Goal: Task Accomplishment & Management: Use online tool/utility

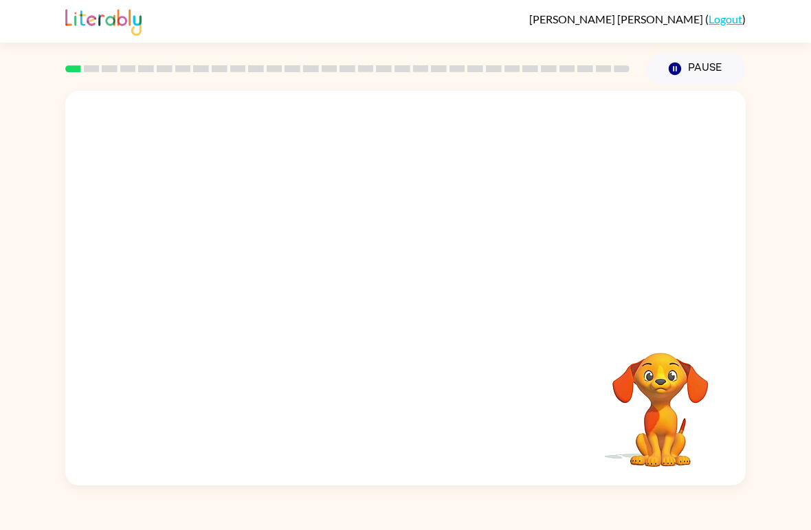
click at [1, 397] on div "Your browser must support playing .mp4 files to use Literably. Please try using…" at bounding box center [405, 285] width 811 height 401
click at [570, 173] on div at bounding box center [405, 288] width 680 height 394
click at [429, 300] on div at bounding box center [405, 295] width 88 height 50
click at [423, 301] on button "button" at bounding box center [405, 295] width 88 height 50
click at [422, 300] on div at bounding box center [405, 295] width 88 height 50
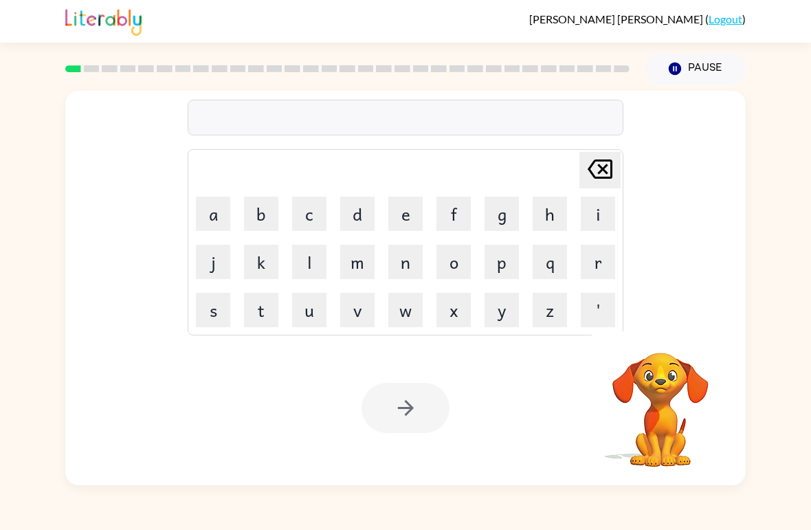
click at [357, 210] on button "d" at bounding box center [357, 214] width 34 height 34
click at [452, 265] on button "o" at bounding box center [453, 262] width 34 height 34
click at [511, 210] on button "g" at bounding box center [502, 214] width 34 height 34
click at [408, 406] on div at bounding box center [405, 408] width 88 height 50
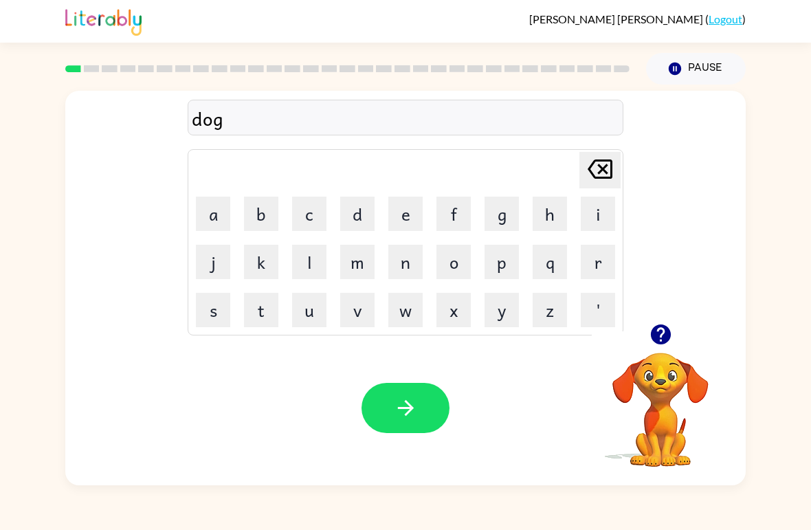
click at [427, 400] on button "button" at bounding box center [405, 408] width 88 height 50
click at [309, 205] on button "c" at bounding box center [309, 214] width 34 height 34
click at [452, 263] on button "o" at bounding box center [453, 262] width 34 height 34
click at [403, 311] on button "w" at bounding box center [405, 310] width 34 height 34
click at [409, 265] on button "n" at bounding box center [405, 262] width 34 height 34
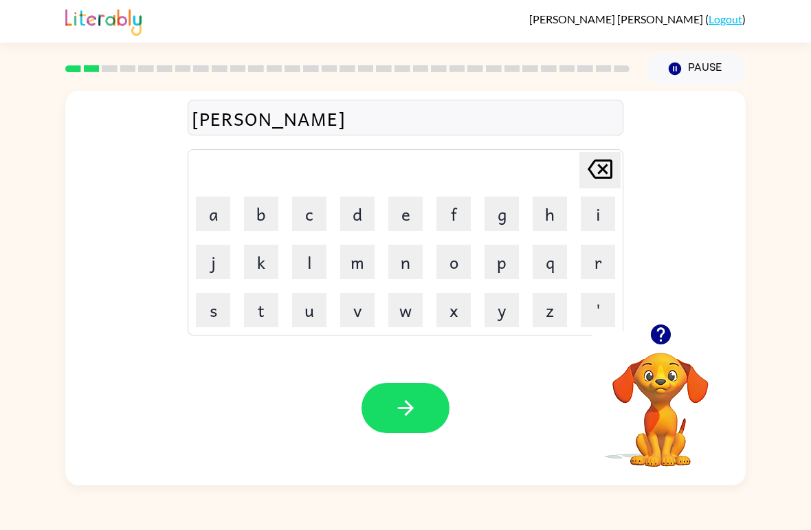
click at [260, 307] on button "t" at bounding box center [261, 310] width 34 height 34
click at [394, 412] on icon "button" at bounding box center [406, 408] width 24 height 24
click at [316, 262] on button "l" at bounding box center [309, 262] width 34 height 34
click at [456, 259] on button "o" at bounding box center [453, 262] width 34 height 34
click at [220, 202] on button "a" at bounding box center [213, 214] width 34 height 34
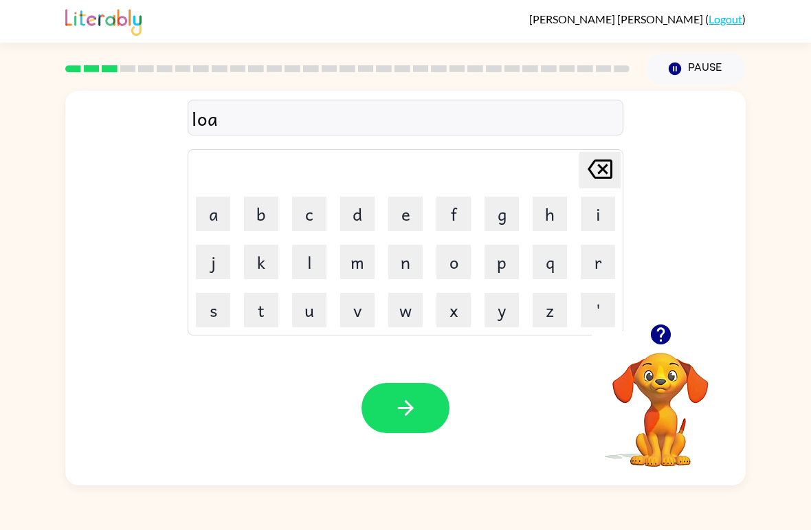
click at [260, 265] on button "k" at bounding box center [261, 262] width 34 height 34
click at [213, 224] on button "a" at bounding box center [213, 214] width 34 height 34
click at [271, 302] on button "t" at bounding box center [261, 310] width 34 height 34
click at [412, 212] on button "e" at bounding box center [405, 214] width 34 height 34
click at [388, 374] on div "Your browser must support playing .mp4 files to use Literably. Please try using…" at bounding box center [405, 408] width 680 height 155
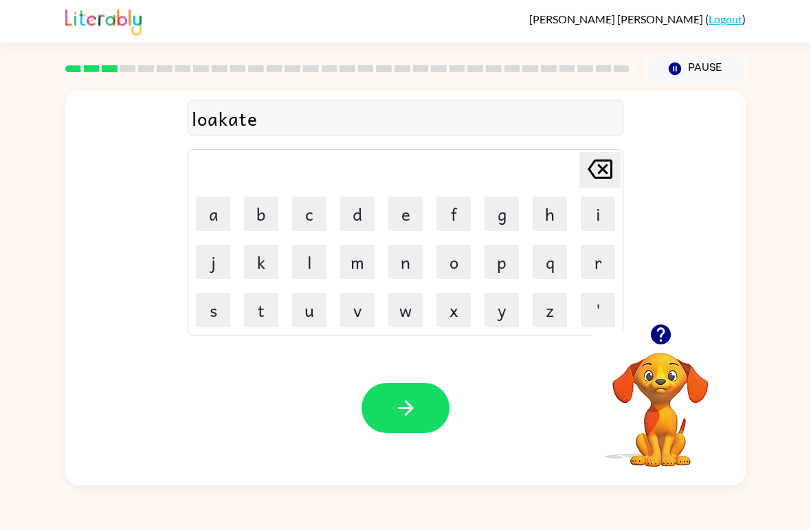
click at [395, 405] on icon "button" at bounding box center [406, 408] width 24 height 24
click at [264, 323] on button "t" at bounding box center [261, 310] width 34 height 34
click at [403, 317] on button "w" at bounding box center [405, 310] width 34 height 34
click at [601, 213] on button "i" at bounding box center [598, 214] width 34 height 34
click at [403, 268] on button "n" at bounding box center [405, 262] width 34 height 34
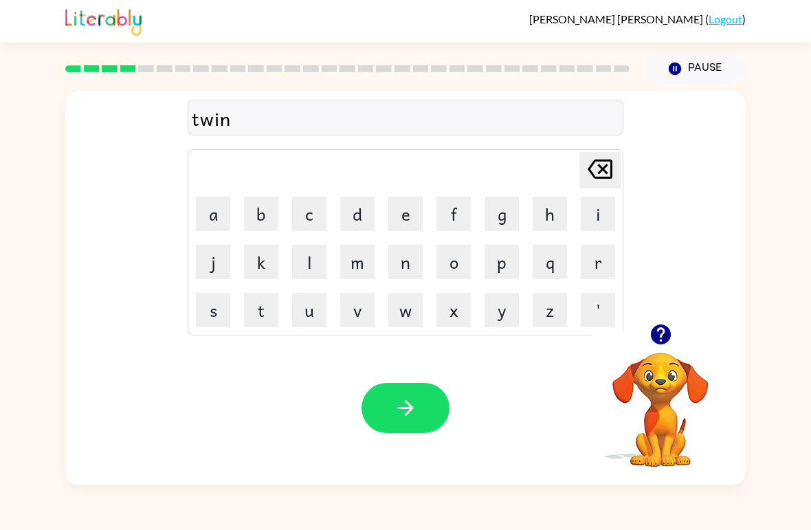
click at [415, 400] on icon "button" at bounding box center [406, 408] width 24 height 24
click at [410, 260] on button "n" at bounding box center [405, 262] width 34 height 34
click at [408, 217] on button "e" at bounding box center [405, 214] width 34 height 34
click at [221, 212] on button "a" at bounding box center [213, 214] width 34 height 34
click at [595, 256] on button "r" at bounding box center [598, 262] width 34 height 34
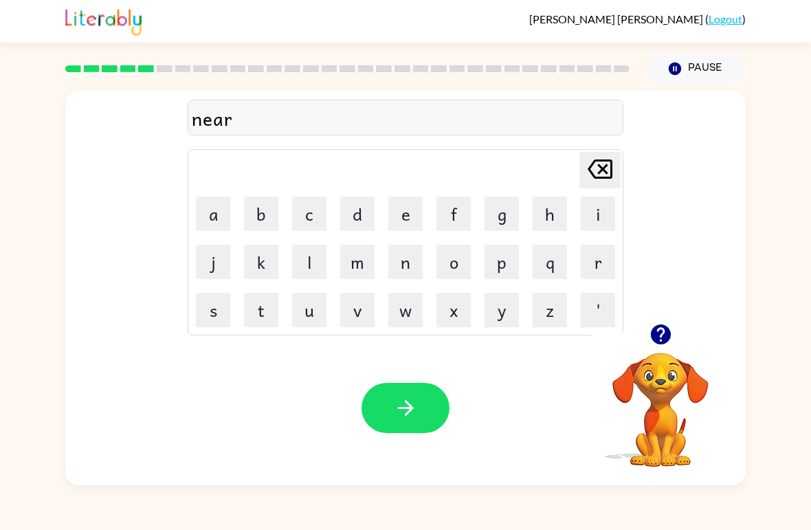
click at [313, 257] on button "l" at bounding box center [309, 262] width 34 height 34
click at [506, 311] on button "y" at bounding box center [502, 310] width 34 height 34
click at [421, 405] on button "button" at bounding box center [405, 408] width 88 height 50
click at [269, 214] on button "b" at bounding box center [261, 214] width 34 height 34
click at [403, 212] on button "e" at bounding box center [405, 214] width 34 height 34
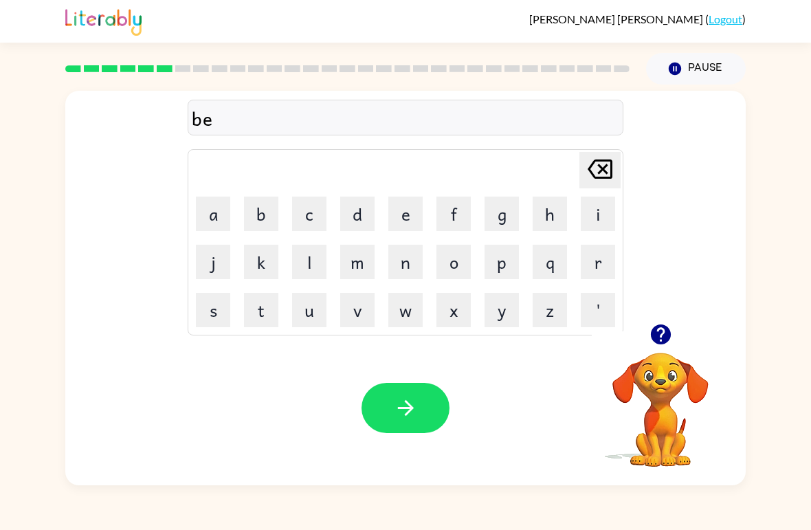
click at [553, 217] on button "h" at bounding box center [550, 214] width 34 height 34
click at [593, 205] on button "i" at bounding box center [598, 214] width 34 height 34
click at [410, 258] on button "n" at bounding box center [405, 262] width 34 height 34
click at [256, 211] on button "b" at bounding box center [261, 214] width 34 height 34
click at [608, 169] on icon "[PERSON_NAME] last character input" at bounding box center [599, 169] width 33 height 33
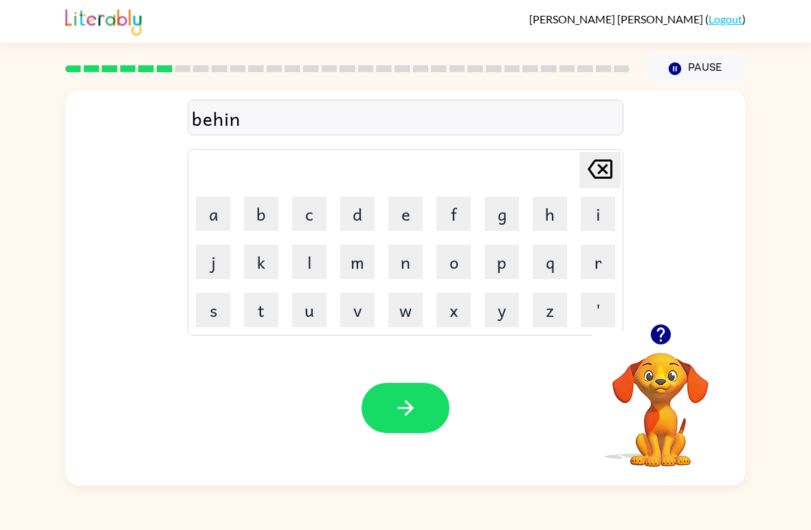
click at [357, 209] on button "d" at bounding box center [357, 214] width 34 height 34
click at [414, 220] on button "e" at bounding box center [405, 214] width 34 height 34
click at [422, 410] on button "button" at bounding box center [405, 408] width 88 height 50
click at [263, 308] on button "t" at bounding box center [261, 310] width 34 height 34
click at [663, 333] on icon "button" at bounding box center [661, 334] width 24 height 24
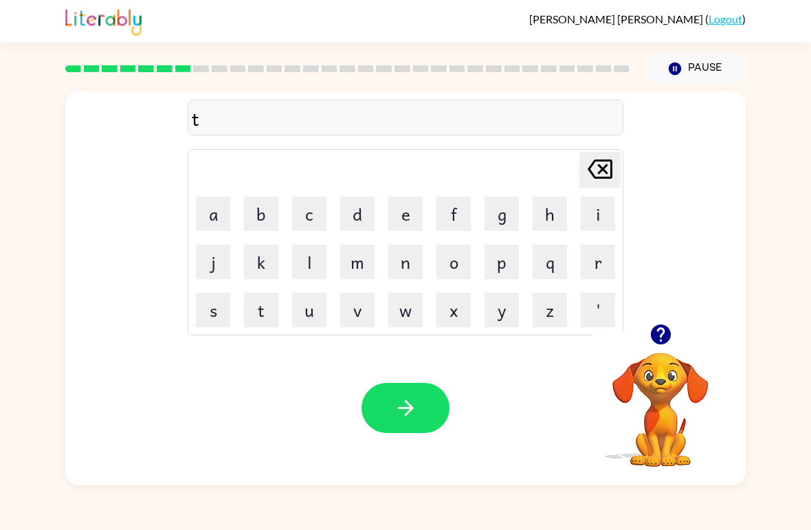
click at [586, 267] on button "r" at bounding box center [598, 262] width 34 height 34
click at [603, 213] on button "i" at bounding box center [598, 214] width 34 height 34
click at [256, 268] on button "k" at bounding box center [261, 262] width 34 height 34
click at [312, 269] on button "l" at bounding box center [309, 262] width 34 height 34
click at [408, 210] on button "e" at bounding box center [405, 214] width 34 height 34
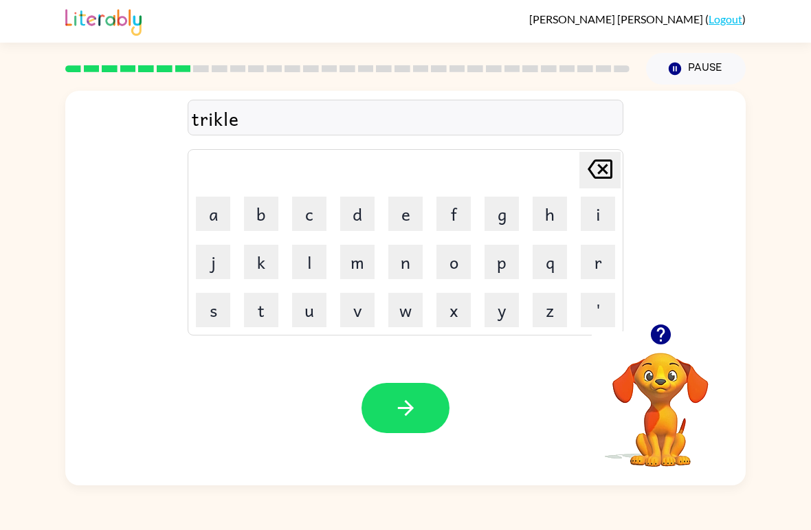
click at [413, 415] on icon "button" at bounding box center [406, 408] width 24 height 24
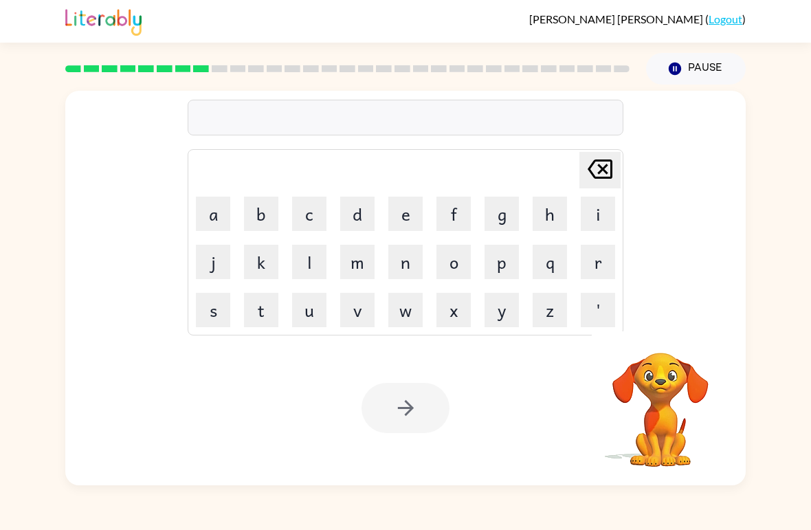
click at [357, 266] on button "m" at bounding box center [357, 262] width 34 height 34
click at [598, 207] on button "i" at bounding box center [598, 214] width 34 height 34
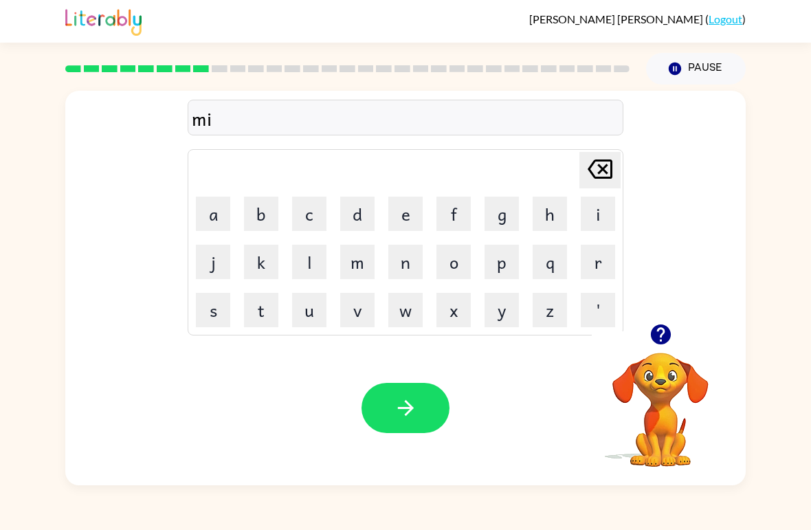
click at [594, 259] on button "r" at bounding box center [598, 262] width 34 height 34
click at [223, 210] on button "a" at bounding box center [213, 214] width 34 height 34
click at [299, 214] on button "c" at bounding box center [309, 214] width 34 height 34
click at [312, 265] on button "l" at bounding box center [309, 262] width 34 height 34
click at [407, 212] on button "e" at bounding box center [405, 214] width 34 height 34
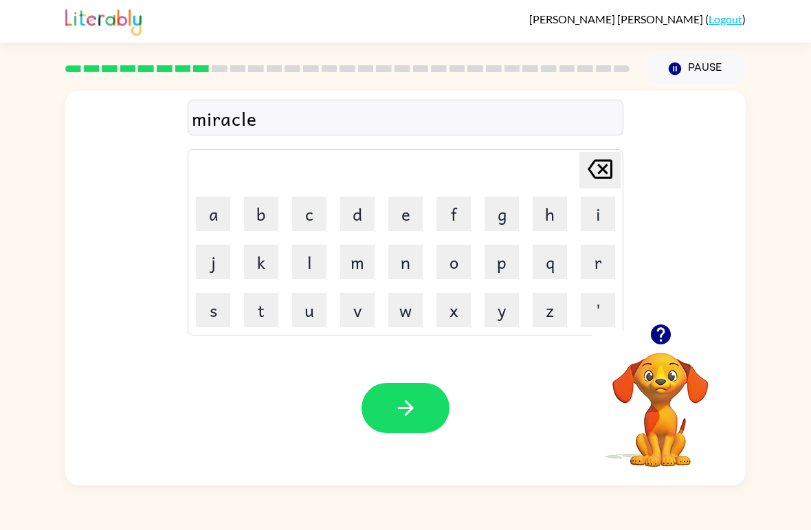
click at [423, 403] on button "button" at bounding box center [405, 408] width 88 height 50
click at [415, 252] on button "n" at bounding box center [405, 262] width 34 height 34
click at [403, 215] on button "e" at bounding box center [405, 214] width 34 height 34
click at [413, 211] on button "e" at bounding box center [405, 214] width 34 height 34
click at [356, 269] on button "m" at bounding box center [357, 262] width 34 height 34
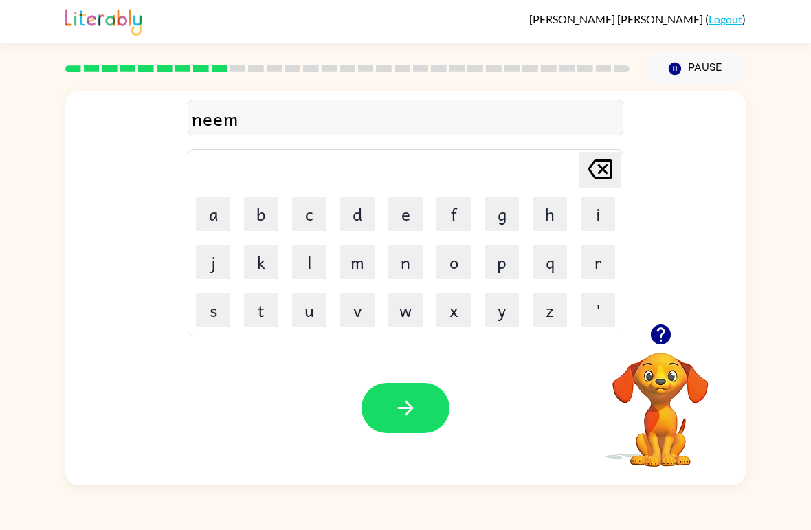
click at [267, 207] on button "b" at bounding box center [261, 214] width 34 height 34
click at [310, 258] on button "l" at bounding box center [309, 262] width 34 height 34
click at [411, 214] on button "e" at bounding box center [405, 214] width 34 height 34
click at [410, 414] on icon "button" at bounding box center [406, 408] width 24 height 24
click at [314, 313] on button "u" at bounding box center [309, 310] width 34 height 34
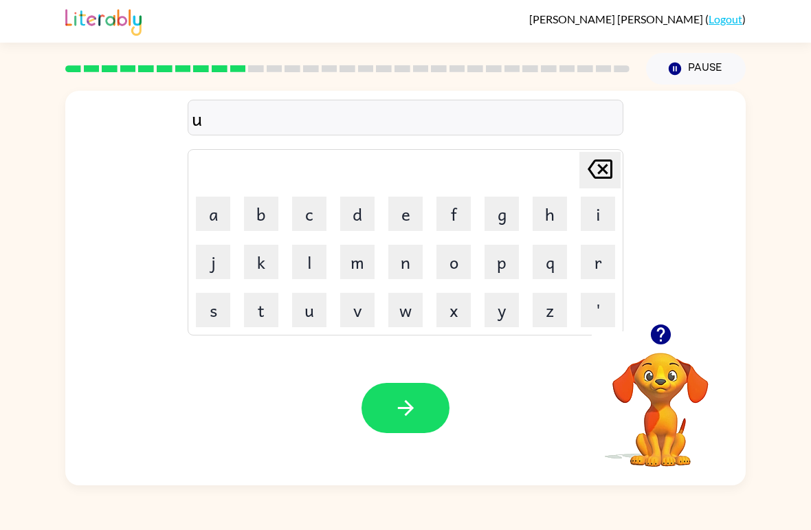
click at [405, 257] on button "n" at bounding box center [405, 262] width 34 height 34
click at [643, 346] on div at bounding box center [660, 334] width 137 height 35
click at [660, 335] on icon "button" at bounding box center [660, 334] width 20 height 20
click at [464, 216] on button "f" at bounding box center [453, 214] width 34 height 34
click at [449, 256] on button "o" at bounding box center [453, 262] width 34 height 34
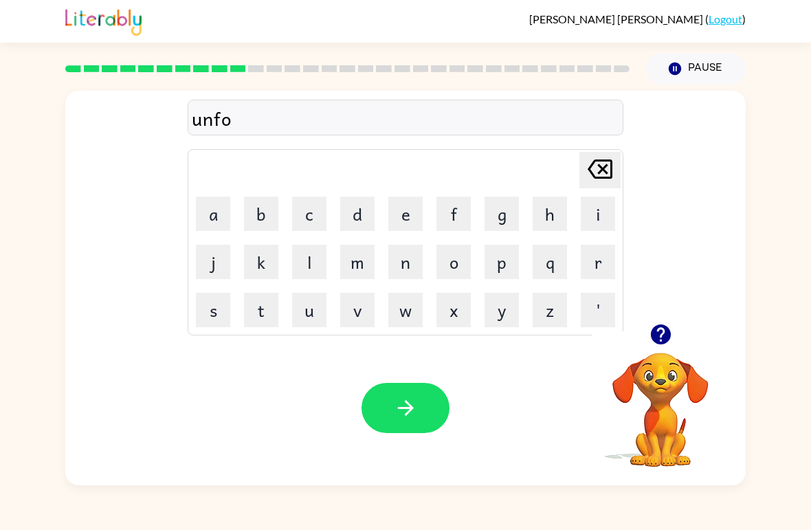
click at [318, 258] on button "l" at bounding box center [309, 262] width 34 height 34
click at [360, 204] on button "d" at bounding box center [357, 214] width 34 height 34
click at [414, 412] on icon "button" at bounding box center [406, 408] width 24 height 24
click at [366, 311] on button "v" at bounding box center [357, 310] width 34 height 34
click at [469, 249] on button "o" at bounding box center [453, 262] width 34 height 34
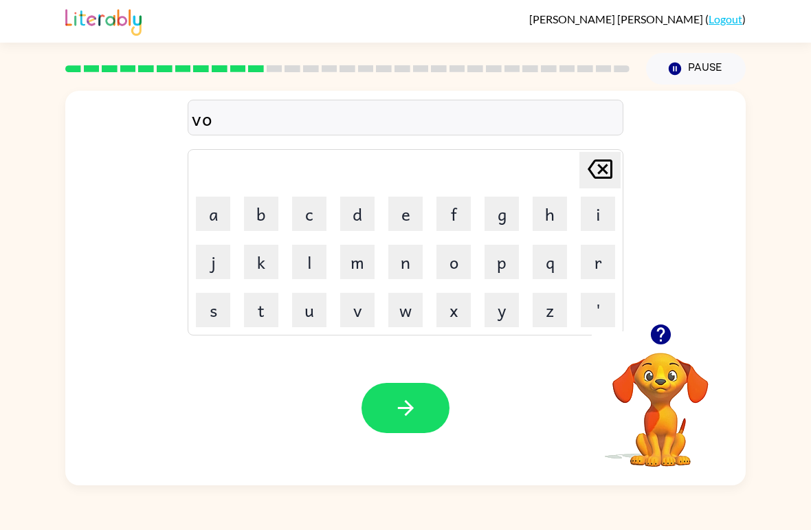
click at [255, 318] on button "t" at bounding box center [261, 310] width 34 height 34
click at [353, 208] on button "d" at bounding box center [357, 214] width 34 height 34
click at [616, 162] on button "[PERSON_NAME] last character input" at bounding box center [599, 170] width 41 height 36
click at [402, 209] on button "e" at bounding box center [405, 214] width 34 height 34
click at [394, 390] on button "button" at bounding box center [405, 408] width 88 height 50
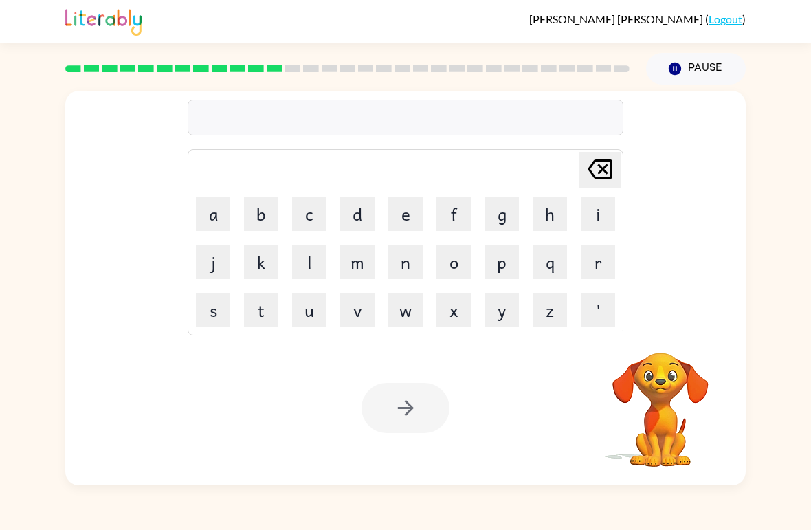
click at [260, 205] on button "b" at bounding box center [261, 214] width 34 height 34
click at [405, 217] on button "e" at bounding box center [405, 214] width 34 height 34
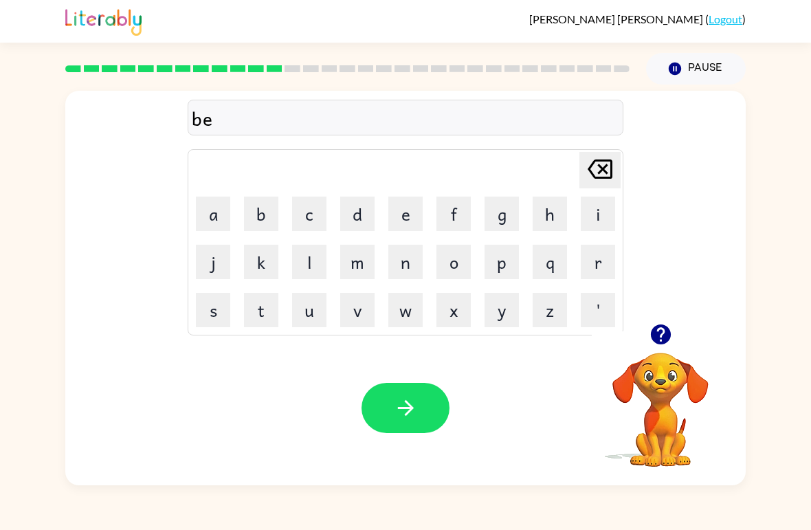
click at [353, 205] on button "d" at bounding box center [357, 214] width 34 height 34
click at [267, 312] on button "t" at bounding box center [261, 310] width 34 height 34
click at [600, 212] on button "i" at bounding box center [598, 214] width 34 height 34
click at [359, 265] on button "m" at bounding box center [357, 262] width 34 height 34
click at [408, 208] on button "e" at bounding box center [405, 214] width 34 height 34
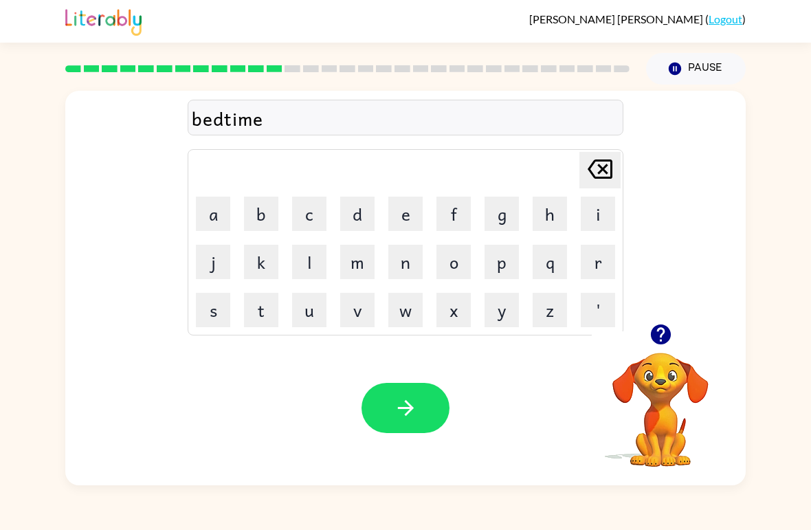
click at [388, 401] on button "button" at bounding box center [405, 408] width 88 height 50
click at [263, 209] on button "b" at bounding box center [261, 214] width 34 height 34
click at [402, 215] on button "e" at bounding box center [405, 214] width 34 height 34
click at [271, 313] on button "t" at bounding box center [261, 310] width 34 height 34
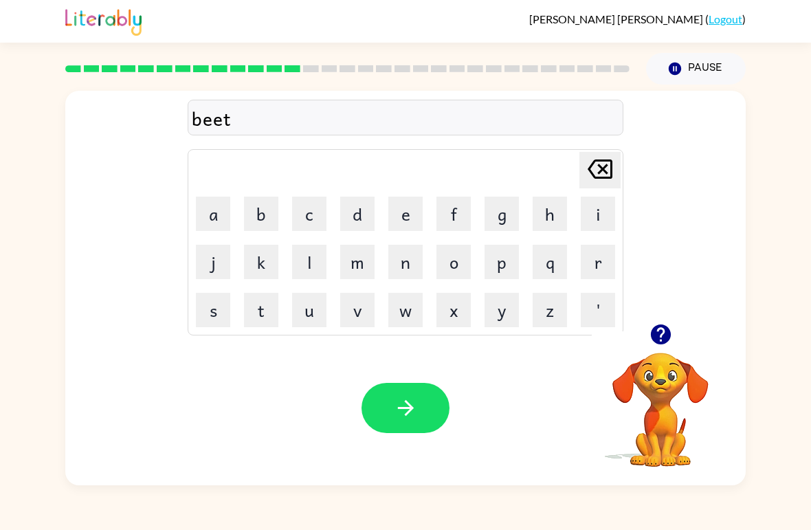
click at [414, 260] on button "n" at bounding box center [405, 262] width 34 height 34
click at [393, 219] on button "e" at bounding box center [405, 214] width 34 height 34
click at [211, 313] on button "s" at bounding box center [213, 310] width 34 height 34
click at [390, 405] on button "button" at bounding box center [405, 408] width 88 height 50
click at [361, 215] on button "d" at bounding box center [357, 214] width 34 height 34
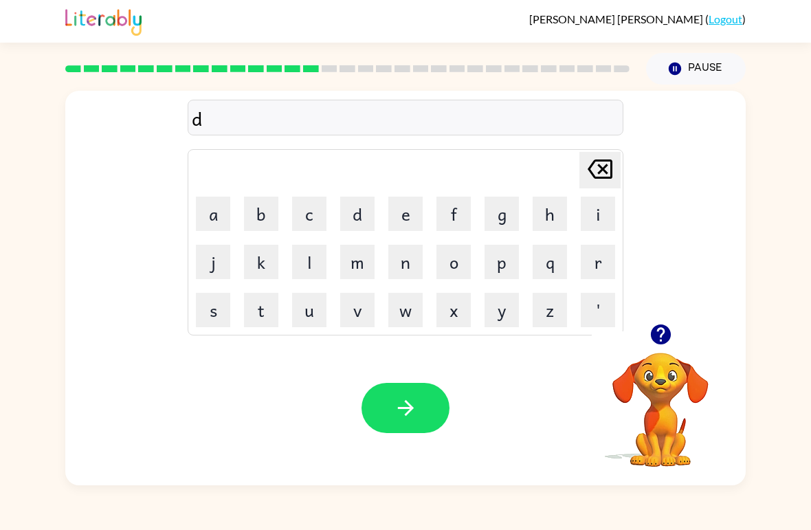
click at [389, 210] on button "e" at bounding box center [405, 214] width 34 height 34
click at [318, 263] on button "l" at bounding box center [309, 262] width 34 height 34
click at [222, 209] on button "a" at bounding box center [213, 214] width 34 height 34
click at [506, 320] on button "y" at bounding box center [502, 310] width 34 height 34
click at [421, 401] on button "button" at bounding box center [405, 408] width 88 height 50
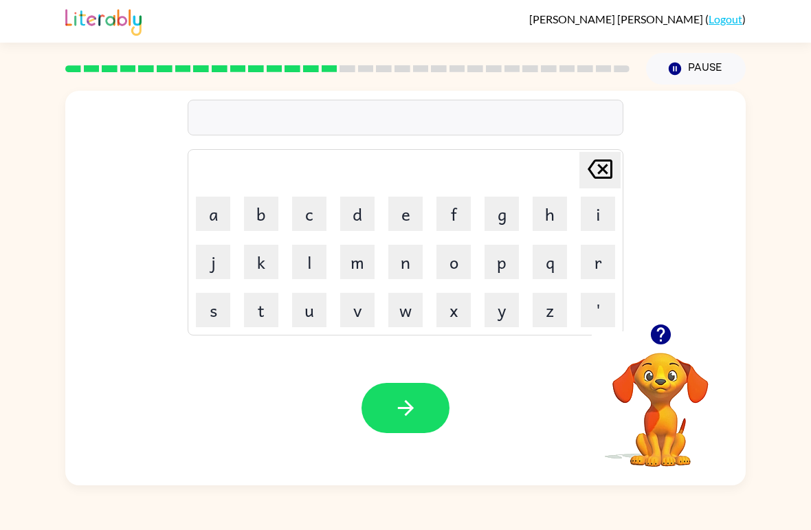
click at [263, 315] on button "t" at bounding box center [261, 310] width 34 height 34
click at [307, 314] on button "u" at bounding box center [309, 310] width 34 height 34
click at [593, 269] on button "r" at bounding box center [598, 262] width 34 height 34
click at [391, 263] on button "n" at bounding box center [405, 262] width 34 height 34
click at [425, 430] on button "button" at bounding box center [405, 408] width 88 height 50
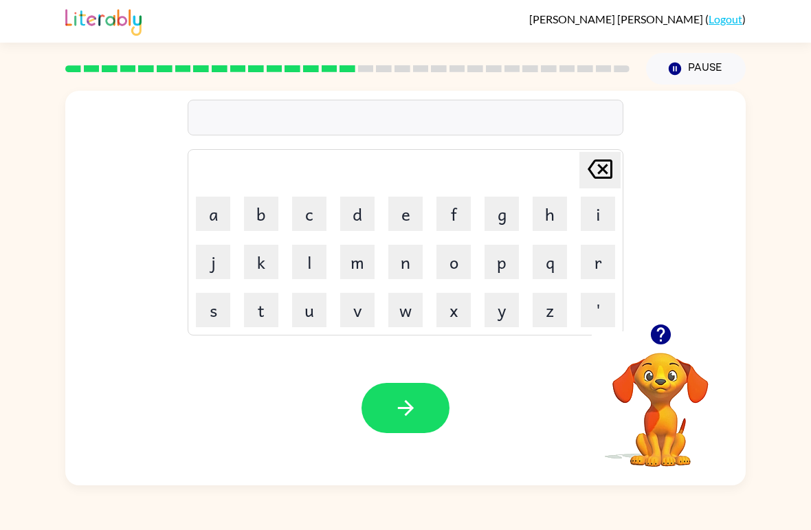
click at [205, 317] on button "s" at bounding box center [213, 310] width 34 height 34
click at [405, 228] on button "e" at bounding box center [405, 214] width 34 height 34
click at [414, 263] on button "n" at bounding box center [405, 262] width 34 height 34
click at [267, 305] on button "t" at bounding box center [261, 310] width 34 height 34
click at [421, 400] on button "button" at bounding box center [405, 408] width 88 height 50
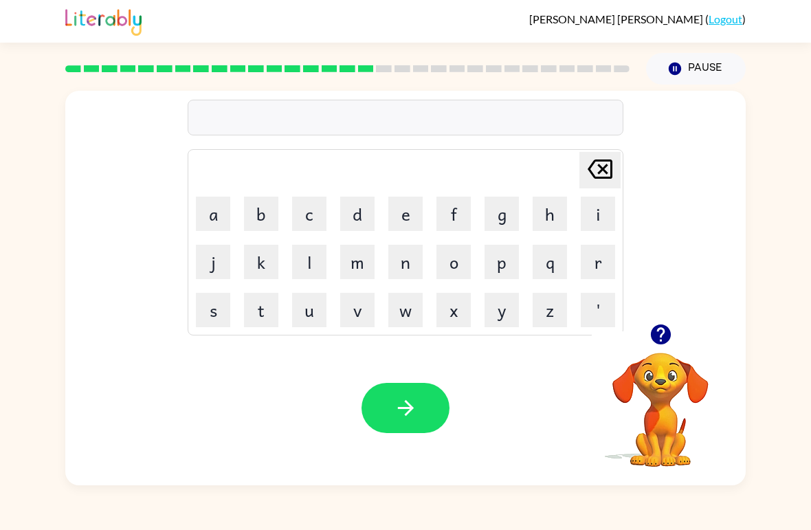
click at [324, 259] on button "l" at bounding box center [309, 262] width 34 height 34
click at [369, 277] on button "m" at bounding box center [357, 262] width 34 height 34
click at [332, 269] on td "l" at bounding box center [309, 261] width 47 height 47
click at [329, 213] on td "c" at bounding box center [309, 213] width 47 height 47
click at [306, 257] on button "l" at bounding box center [309, 262] width 34 height 34
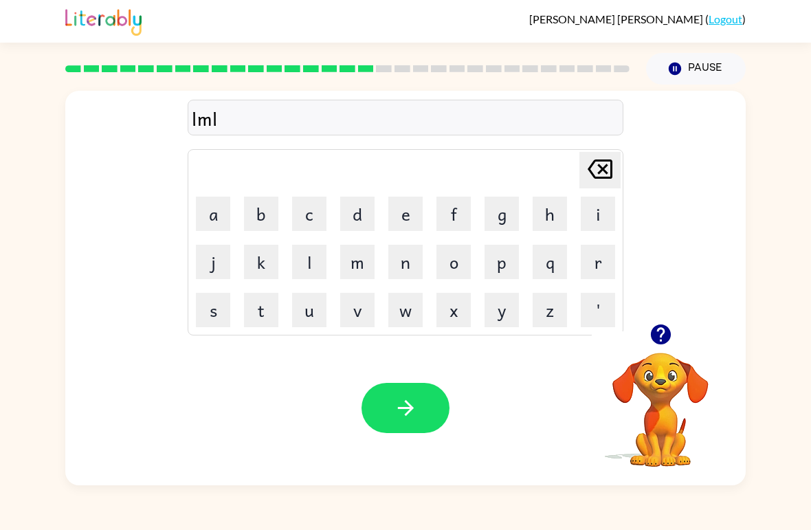
click at [352, 258] on button "m" at bounding box center [357, 262] width 34 height 34
click at [412, 248] on button "n" at bounding box center [405, 262] width 34 height 34
click at [368, 227] on button "d" at bounding box center [357, 214] width 34 height 34
click at [301, 229] on button "c" at bounding box center [309, 214] width 34 height 34
click at [398, 260] on button "n" at bounding box center [405, 262] width 34 height 34
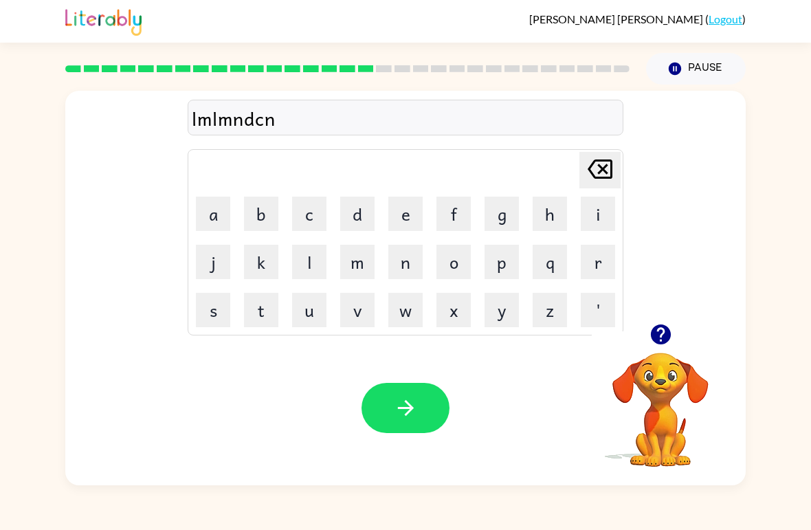
click at [276, 249] on button "k" at bounding box center [261, 262] width 34 height 34
click at [388, 218] on button "e" at bounding box center [405, 214] width 34 height 34
click at [328, 294] on td "u" at bounding box center [309, 310] width 47 height 47
click at [407, 228] on button "e" at bounding box center [405, 214] width 34 height 34
click at [324, 268] on button "l" at bounding box center [309, 262] width 34 height 34
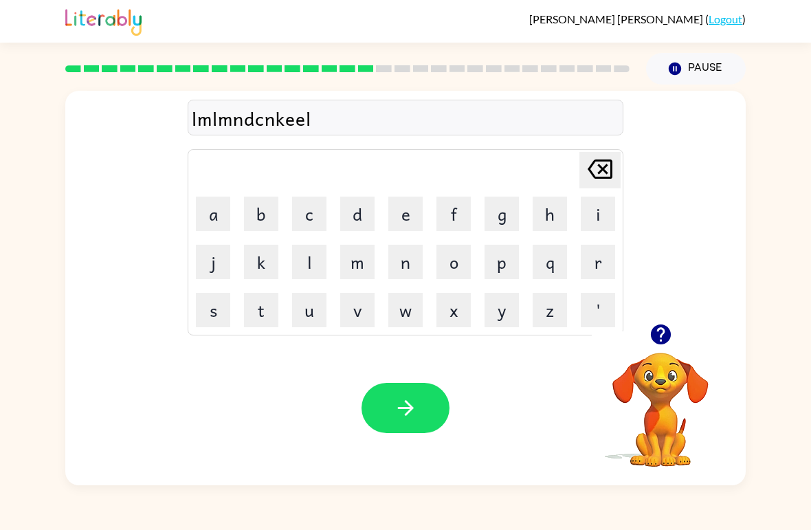
click at [614, 170] on icon "[PERSON_NAME] last character input" at bounding box center [599, 169] width 33 height 33
click at [605, 175] on icon "[PERSON_NAME] last character input" at bounding box center [599, 169] width 33 height 33
click at [599, 172] on icon at bounding box center [600, 168] width 25 height 19
click at [597, 180] on icon "[PERSON_NAME] last character input" at bounding box center [599, 169] width 33 height 33
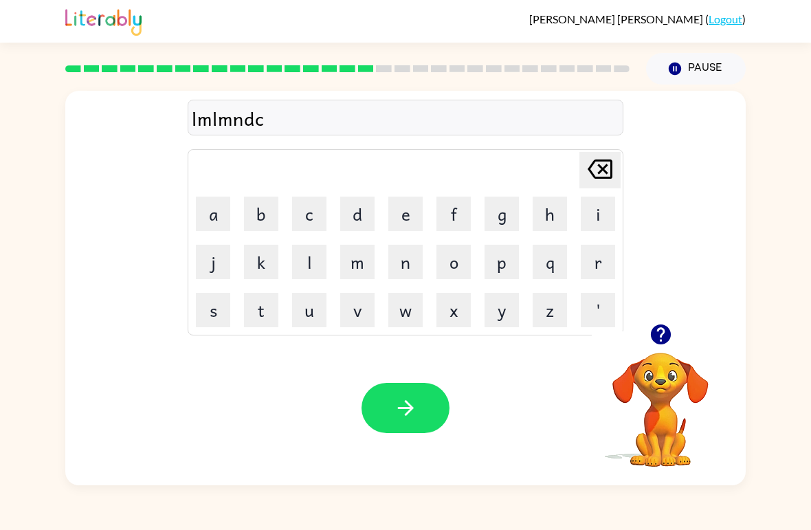
click at [590, 197] on button "i" at bounding box center [598, 214] width 34 height 34
click at [587, 194] on td "i" at bounding box center [598, 213] width 47 height 47
click at [594, 187] on div "[PERSON_NAME] last character input" at bounding box center [599, 170] width 33 height 35
click at [593, 187] on div "[PERSON_NAME] last character input" at bounding box center [599, 170] width 33 height 35
click at [609, 170] on icon "[PERSON_NAME] last character input" at bounding box center [599, 169] width 33 height 33
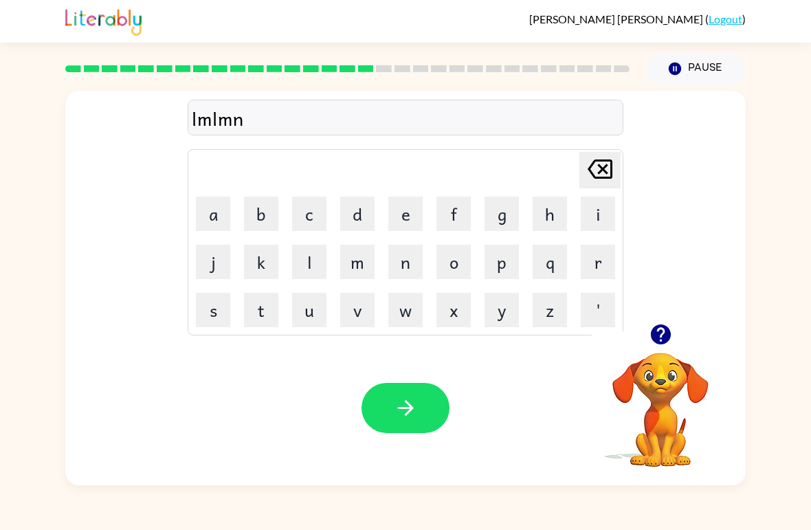
click at [609, 170] on icon "[PERSON_NAME] last character input" at bounding box center [599, 169] width 33 height 33
click at [601, 173] on icon "[PERSON_NAME] last character input" at bounding box center [599, 169] width 33 height 33
click at [601, 173] on icon at bounding box center [600, 168] width 25 height 19
click at [588, 155] on icon "[PERSON_NAME] last character input" at bounding box center [599, 169] width 33 height 33
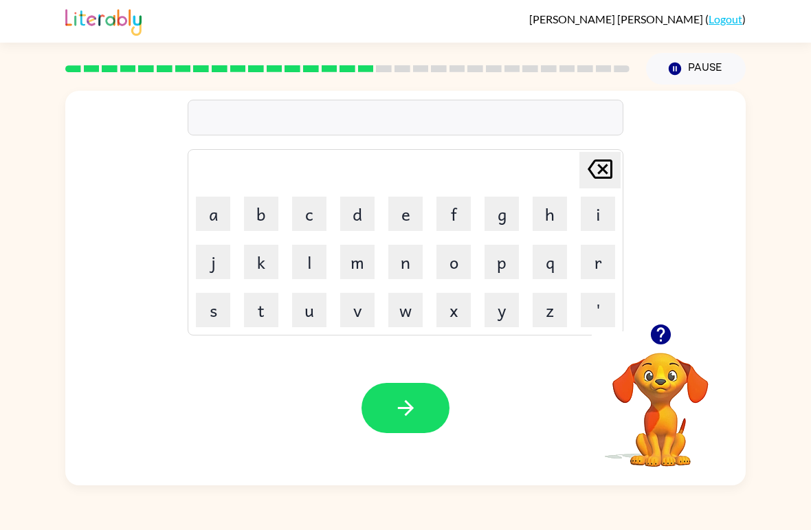
click at [663, 340] on icon "button" at bounding box center [660, 334] width 20 height 20
click at [264, 203] on button "b" at bounding box center [261, 214] width 34 height 34
click at [604, 213] on button "i" at bounding box center [598, 214] width 34 height 34
click at [263, 307] on button "t" at bounding box center [261, 310] width 34 height 34
click at [412, 263] on button "n" at bounding box center [405, 262] width 34 height 34
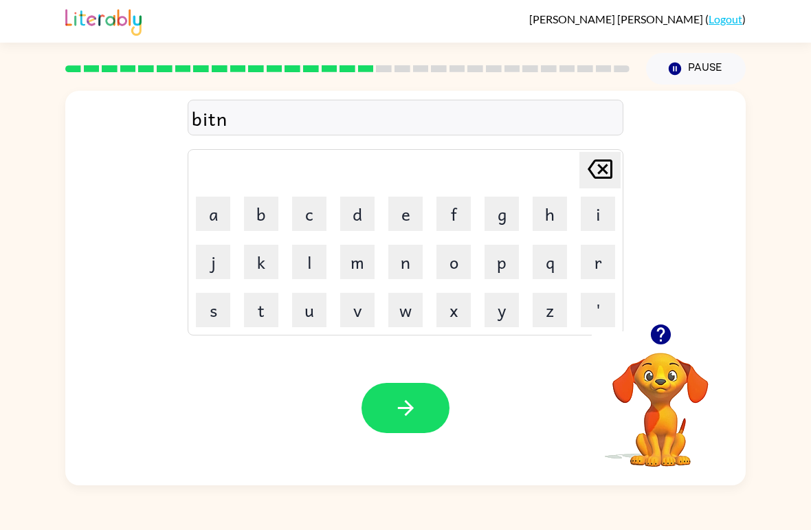
click at [412, 263] on button "n" at bounding box center [405, 262] width 34 height 34
click at [599, 172] on icon at bounding box center [600, 168] width 25 height 19
click at [595, 170] on icon "[PERSON_NAME] last character input" at bounding box center [599, 169] width 33 height 33
click at [610, 173] on icon at bounding box center [600, 168] width 25 height 19
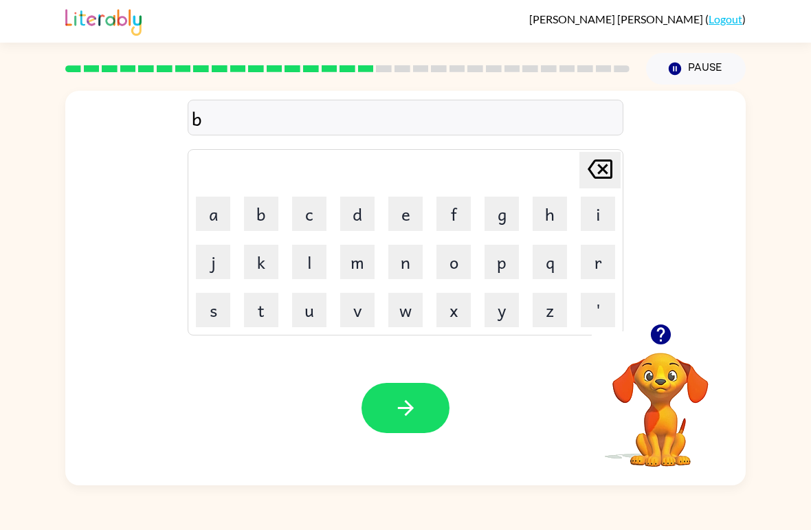
click at [592, 260] on button "r" at bounding box center [598, 262] width 34 height 34
click at [264, 310] on button "t" at bounding box center [261, 310] width 34 height 34
click at [408, 258] on button "n" at bounding box center [405, 262] width 34 height 34
click at [613, 208] on button "i" at bounding box center [598, 214] width 34 height 34
click at [410, 265] on button "n" at bounding box center [405, 262] width 34 height 34
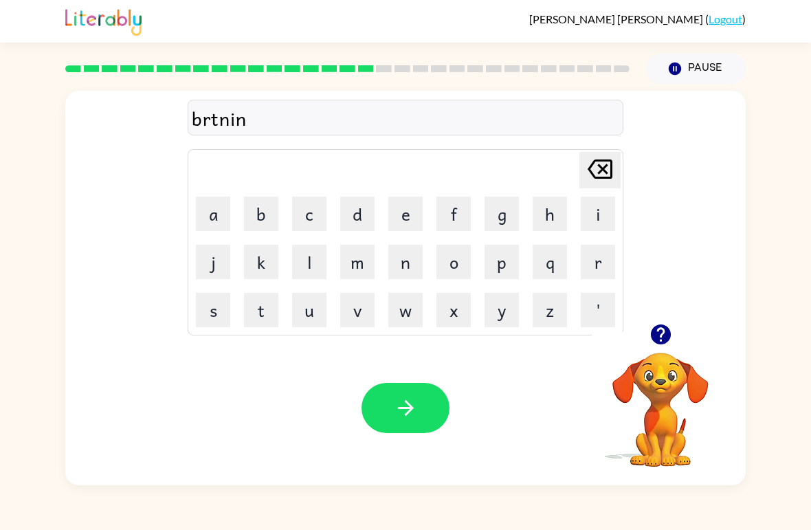
click at [502, 210] on button "g" at bounding box center [502, 214] width 34 height 34
click at [397, 412] on icon "button" at bounding box center [406, 408] width 24 height 24
click at [663, 332] on icon "button" at bounding box center [661, 334] width 24 height 24
click at [504, 260] on button "p" at bounding box center [502, 262] width 34 height 34
click at [312, 256] on button "l" at bounding box center [309, 262] width 34 height 34
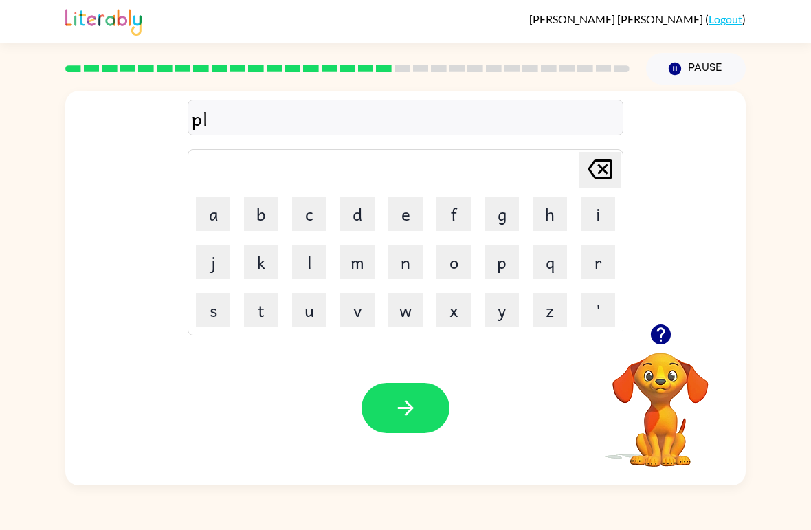
click at [211, 203] on button "a" at bounding box center [213, 214] width 34 height 34
click at [217, 315] on button "s" at bounding box center [213, 310] width 34 height 34
click at [266, 318] on button "t" at bounding box center [261, 310] width 34 height 34
click at [668, 515] on div "[PERSON_NAME] ( Logout ) Pause Pause plast Delete Delete last character input a…" at bounding box center [405, 265] width 811 height 530
click at [583, 220] on button "i" at bounding box center [598, 214] width 34 height 34
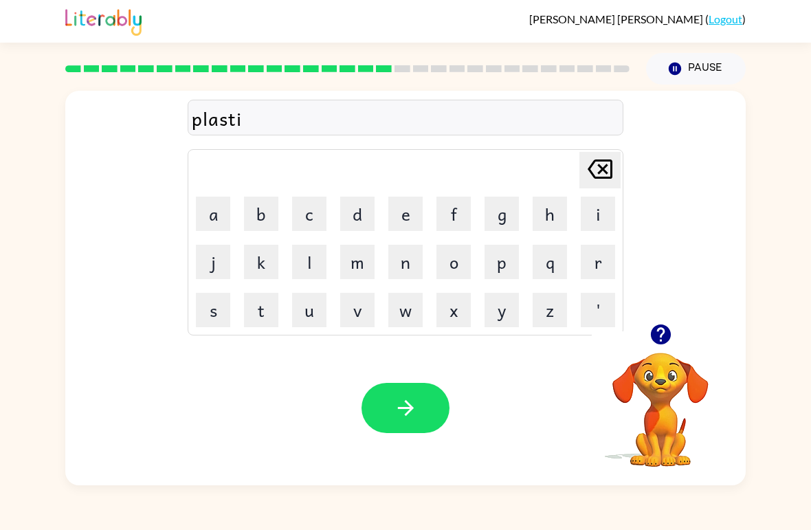
click at [314, 210] on button "c" at bounding box center [309, 214] width 34 height 34
click at [403, 408] on icon "button" at bounding box center [405, 408] width 16 height 16
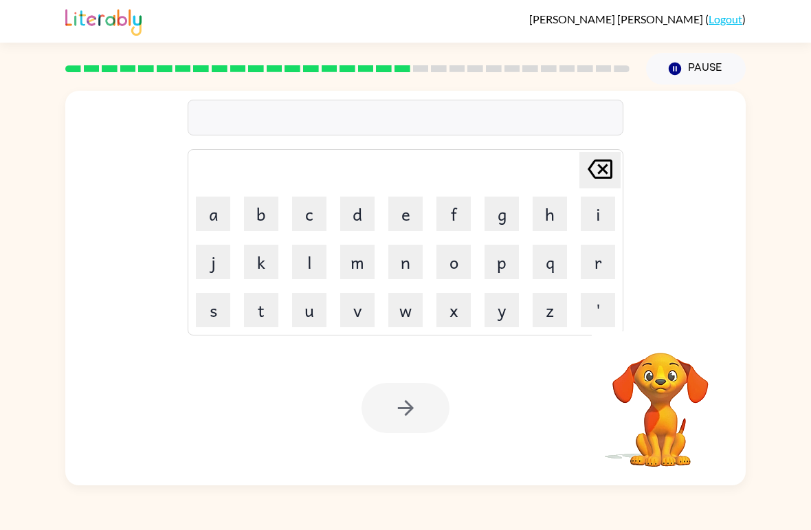
click at [296, 218] on button "c" at bounding box center [309, 214] width 34 height 34
click at [603, 172] on icon at bounding box center [600, 168] width 25 height 19
click at [255, 216] on button "b" at bounding box center [261, 214] width 34 height 34
click at [410, 214] on button "e" at bounding box center [405, 214] width 34 height 34
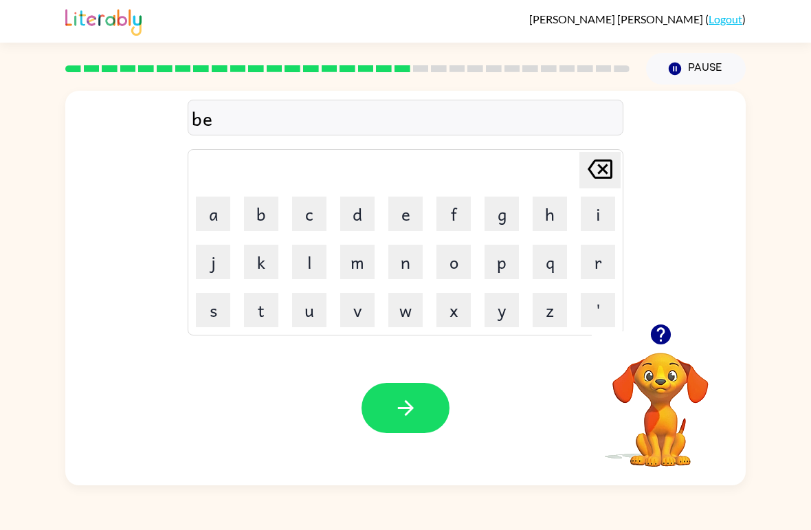
click at [309, 263] on button "l" at bounding box center [309, 262] width 34 height 34
click at [361, 218] on button "d" at bounding box center [357, 214] width 34 height 34
click at [607, 210] on button "i" at bounding box center [598, 214] width 34 height 34
click at [216, 300] on button "s" at bounding box center [213, 310] width 34 height 34
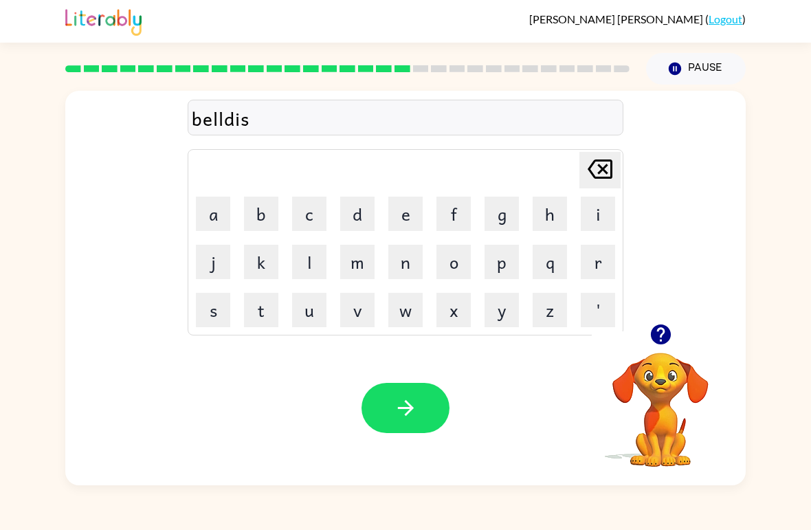
click at [504, 270] on button "p" at bounding box center [502, 262] width 34 height 34
click at [201, 207] on button "a" at bounding box center [213, 214] width 34 height 34
click at [500, 305] on button "y" at bounding box center [502, 310] width 34 height 34
